Goal: Transaction & Acquisition: Purchase product/service

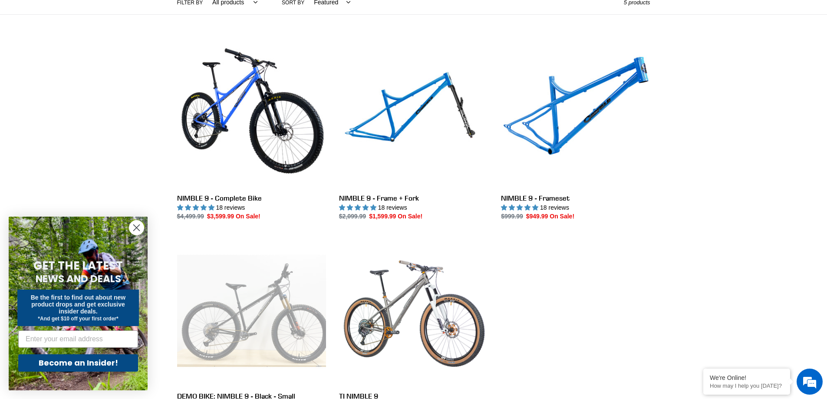
scroll to position [217, 0]
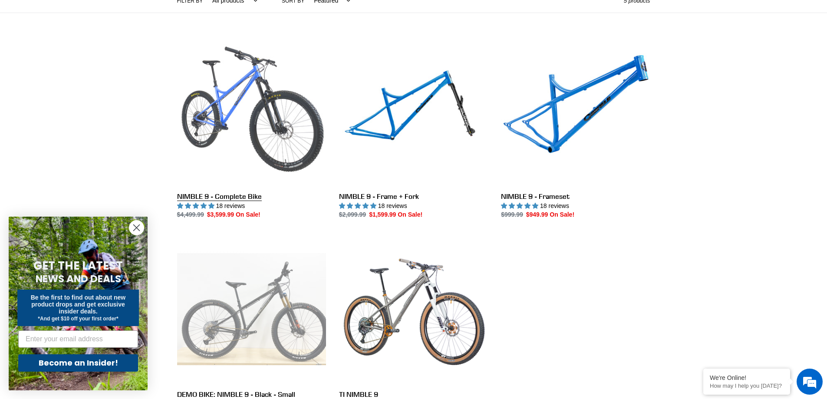
click at [254, 104] on link "NIMBLE 9 - Complete Bike" at bounding box center [251, 128] width 149 height 183
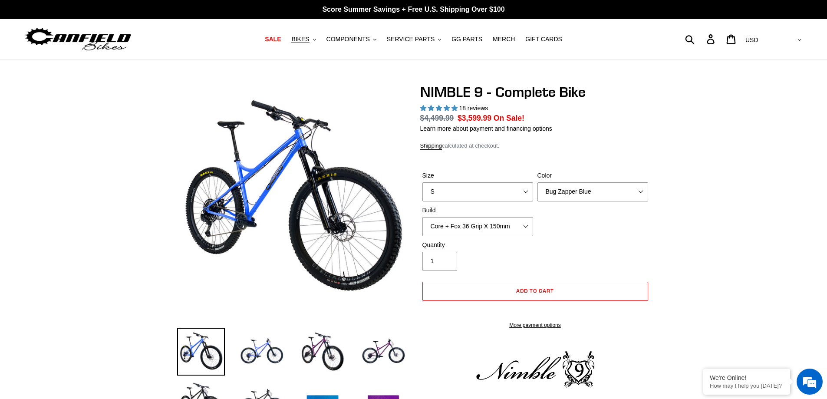
select select "highest-rating"
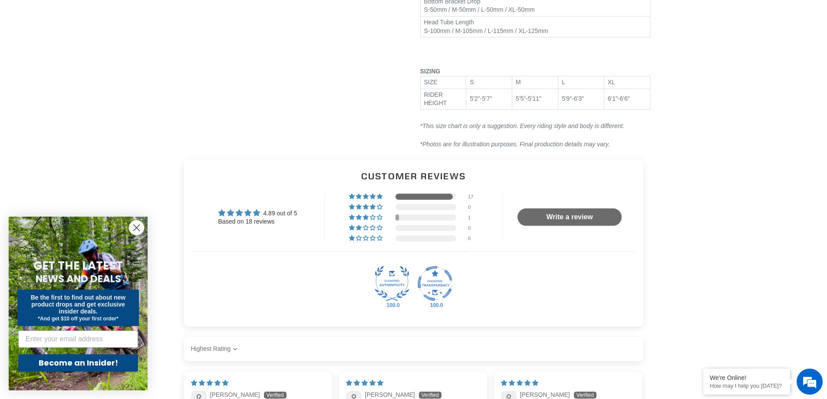
scroll to position [1042, 0]
